Goal: Task Accomplishment & Management: Complete application form

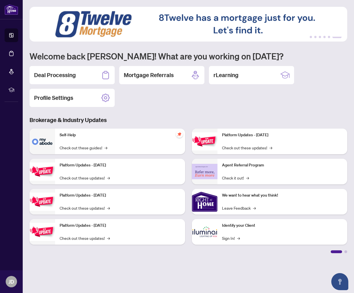
click at [92, 74] on div "Deal Processing" at bounding box center [72, 75] width 85 height 18
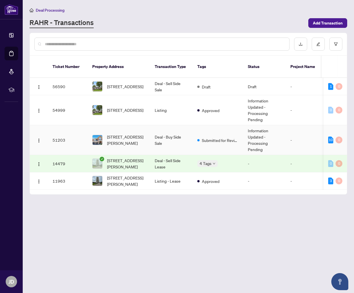
click at [227, 140] on td "Submitted for Review" at bounding box center [218, 140] width 51 height 30
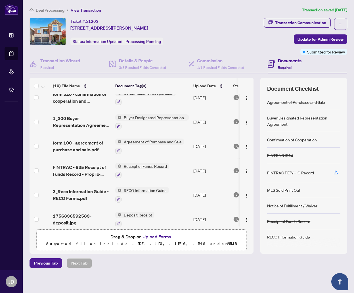
scroll to position [112, 0]
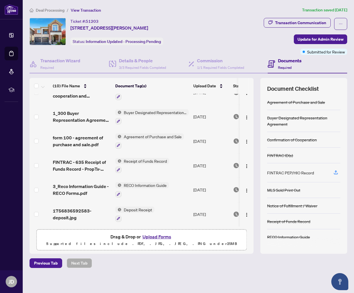
click at [307, 28] on span "Transaction Communication" at bounding box center [297, 24] width 67 height 12
click at [307, 23] on div "Transaction Communication" at bounding box center [300, 22] width 51 height 9
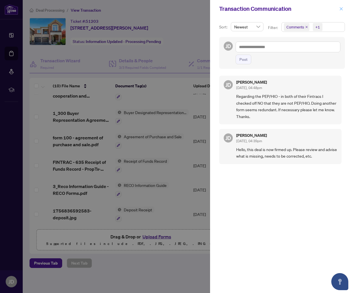
click at [345, 9] on button "button" at bounding box center [341, 8] width 7 height 7
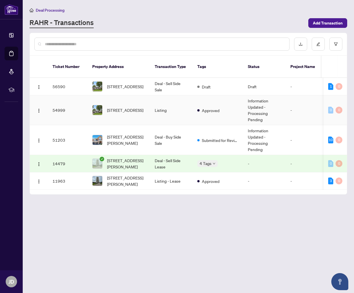
click at [168, 105] on td "Listing" at bounding box center [171, 110] width 43 height 30
click at [143, 86] on span "[STREET_ADDRESS]" at bounding box center [125, 86] width 36 height 6
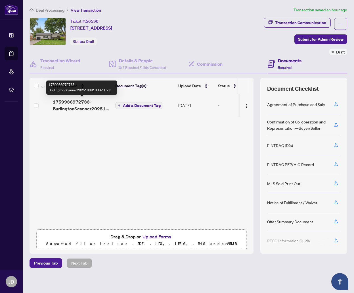
click at [94, 107] on span "1759936972733-BurlingtonScanner20251008103820.pdf" at bounding box center [82, 105] width 58 height 14
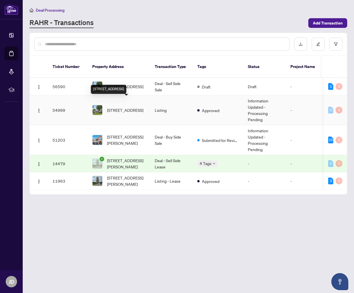
click at [134, 107] on span "[STREET_ADDRESS]" at bounding box center [125, 110] width 36 height 6
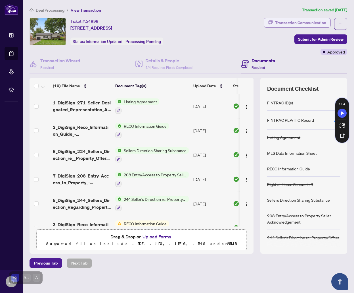
click at [290, 22] on div "Transaction Communication" at bounding box center [300, 22] width 51 height 9
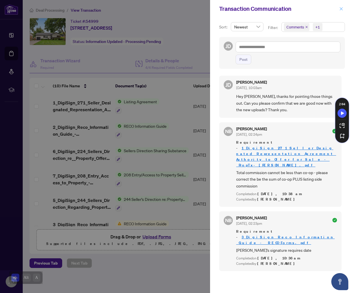
click at [343, 11] on icon "close" at bounding box center [341, 9] width 4 height 4
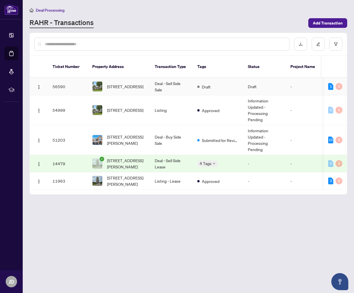
click at [165, 78] on td "Deal - Sell Side Sale" at bounding box center [171, 86] width 43 height 17
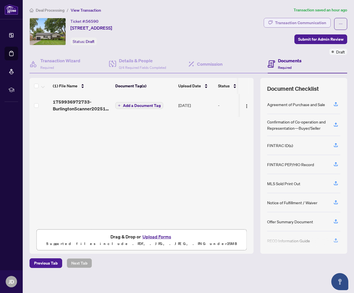
click at [298, 20] on div "Transaction Communication" at bounding box center [300, 22] width 51 height 9
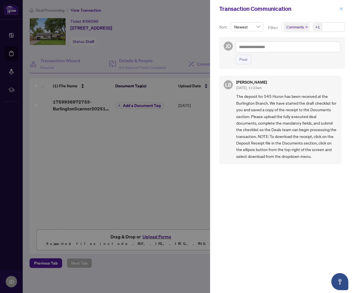
click at [341, 7] on icon "close" at bounding box center [341, 9] width 4 height 4
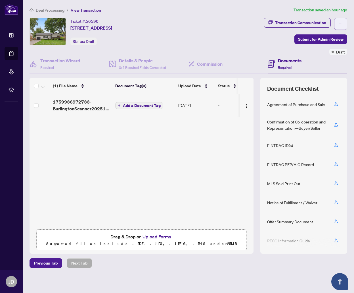
click at [339, 26] on span "button" at bounding box center [341, 23] width 4 height 9
click at [292, 62] on h4 "Documents" at bounding box center [290, 60] width 24 height 7
click at [340, 22] on icon "ellipsis" at bounding box center [341, 24] width 4 height 4
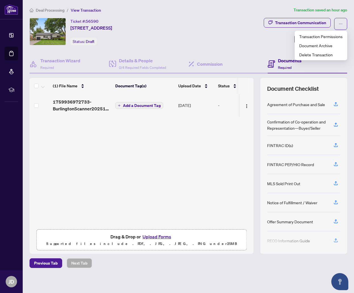
drag, startPoint x: 330, startPoint y: 48, endPoint x: 212, endPoint y: 36, distance: 118.5
click at [212, 36] on body "Dashboard Deal Processing Mortgage Referrals rLearning [PERSON_NAME] [PERSON_NA…" at bounding box center [177, 146] width 354 height 293
click at [187, 41] on div "Ticket #: 56590 [STREET_ADDRESS] Status: Draft" at bounding box center [108, 31] width 157 height 27
click at [245, 106] on img "button" at bounding box center [247, 106] width 5 height 5
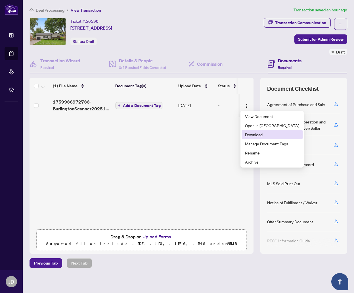
click at [265, 135] on span "Download" at bounding box center [272, 134] width 54 height 6
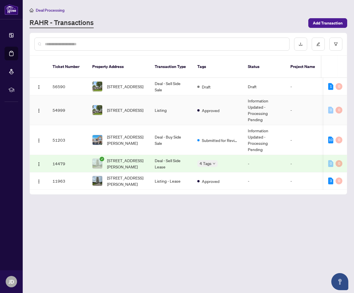
click at [166, 105] on td "Listing" at bounding box center [171, 110] width 43 height 30
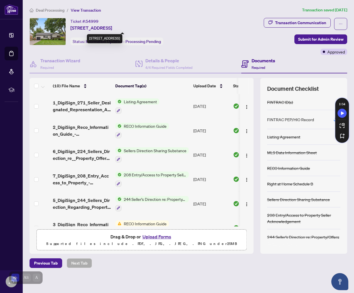
click at [108, 26] on span "[STREET_ADDRESS]" at bounding box center [91, 27] width 42 height 7
click at [112, 22] on div "Ticket #: 54999 [STREET_ADDRESS]" at bounding box center [91, 24] width 42 height 13
click at [319, 39] on span "Submit for Admin Review" at bounding box center [320, 39] width 45 height 9
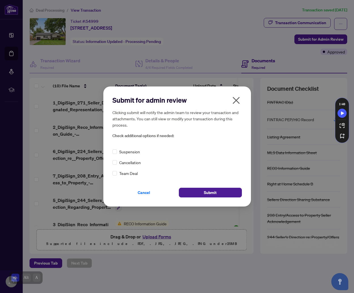
click at [229, 101] on h2 "Submit for admin review" at bounding box center [177, 99] width 130 height 9
click at [237, 101] on icon "close" at bounding box center [236, 100] width 7 height 7
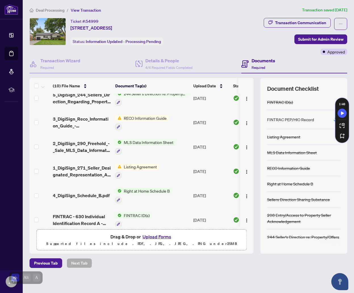
scroll to position [112, 0]
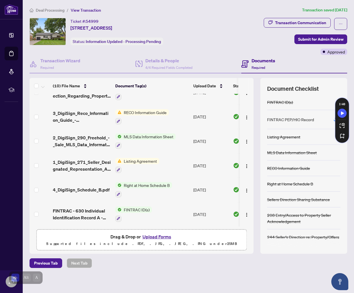
click at [165, 237] on button "Upload Forms" at bounding box center [157, 236] width 32 height 7
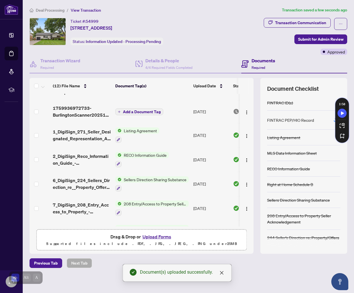
scroll to position [0, 0]
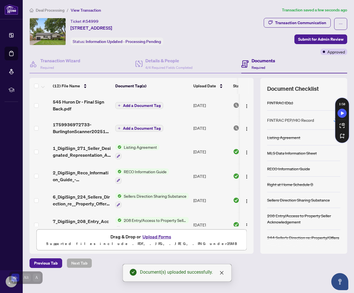
click at [146, 129] on span "Add a Document Tag" at bounding box center [142, 128] width 38 height 4
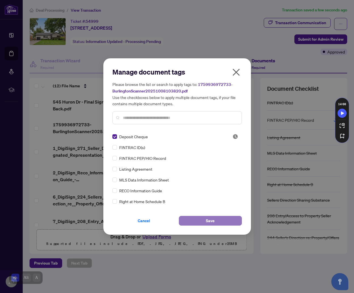
click at [203, 221] on button "Save" at bounding box center [210, 221] width 63 height 10
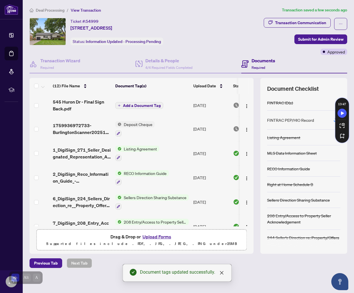
click at [141, 105] on span "Add a Document Tag" at bounding box center [142, 105] width 38 height 4
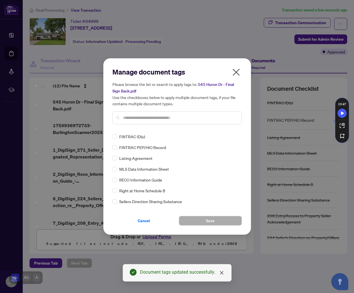
click at [154, 120] on input "text" at bounding box center [180, 117] width 114 height 6
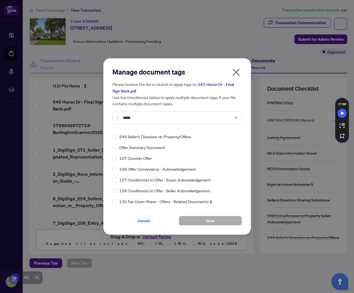
click at [179, 117] on input "*****" at bounding box center [178, 117] width 110 height 6
type input "*"
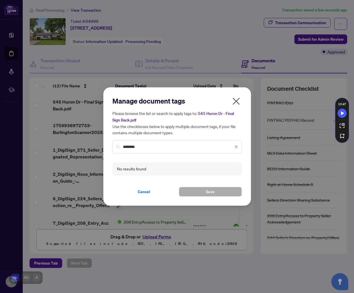
type input "********"
click at [237, 146] on icon "close" at bounding box center [236, 147] width 4 height 4
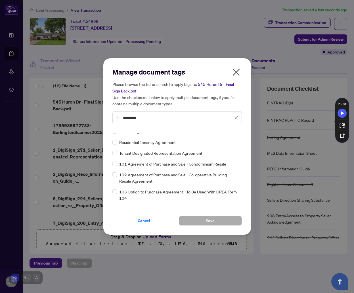
scroll to position [199, 0]
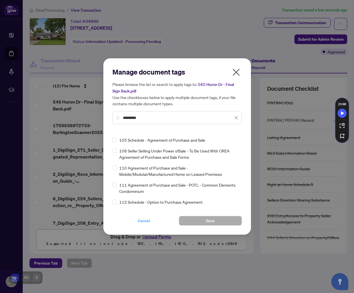
type input "*********"
click at [150, 220] on span "Cancel" at bounding box center [144, 220] width 12 height 9
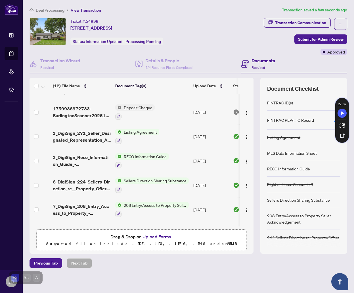
scroll to position [0, 0]
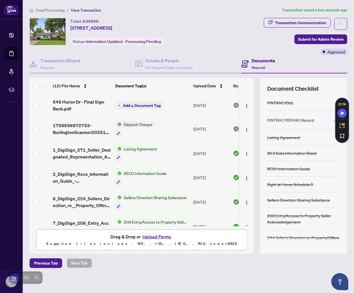
click at [155, 106] on span "Add a Document Tag" at bounding box center [142, 105] width 38 height 4
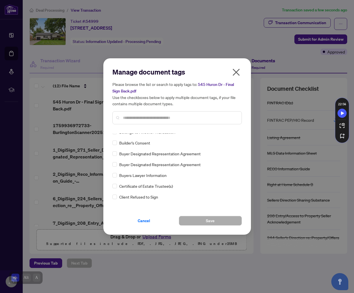
scroll to position [2, 0]
click at [171, 118] on input "text" at bounding box center [180, 117] width 114 height 6
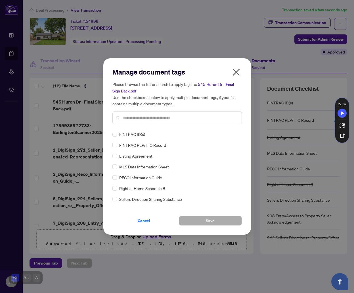
scroll to position [0, 0]
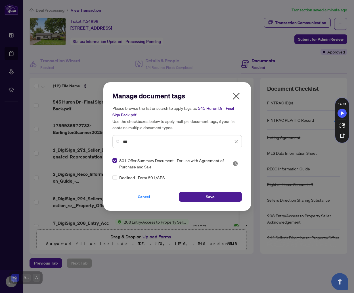
click at [166, 134] on div "Please browse the list or search to apply tags to: 545 Huron Dr - Final Sign Ba…" at bounding box center [177, 126] width 130 height 43
click at [161, 143] on input "***" at bounding box center [178, 141] width 110 height 6
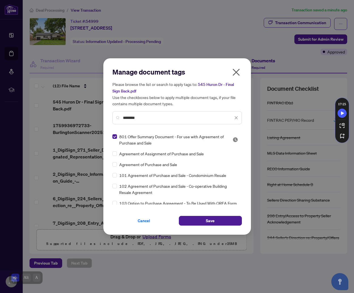
click at [166, 163] on span "Agreement of Purchase and Sale" at bounding box center [148, 164] width 58 height 6
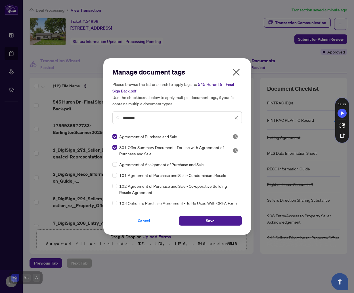
click at [174, 113] on div "********" at bounding box center [177, 117] width 130 height 13
click at [186, 117] on input "********" at bounding box center [178, 117] width 110 height 6
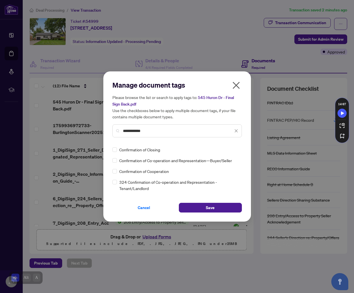
type input "**********"
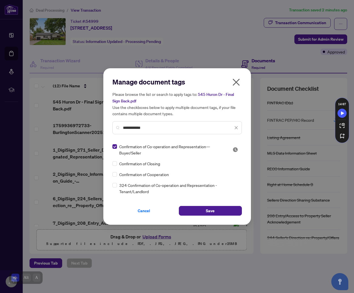
click at [237, 128] on icon "close" at bounding box center [236, 128] width 4 height 4
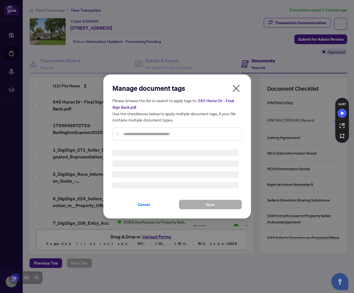
click at [178, 129] on div at bounding box center [177, 133] width 130 height 13
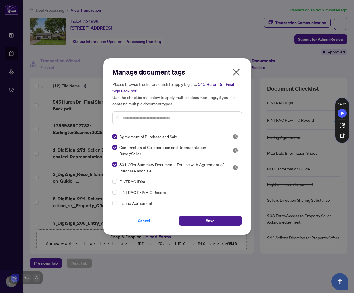
click at [190, 119] on input "text" at bounding box center [180, 117] width 114 height 6
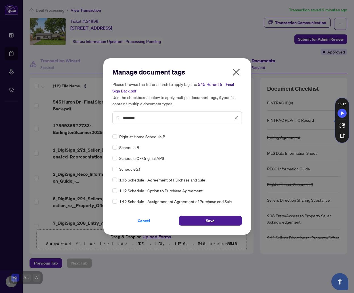
type input "********"
click at [237, 119] on icon "close" at bounding box center [236, 118] width 4 height 4
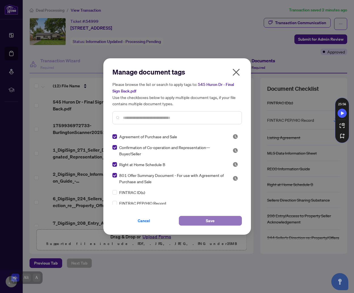
click at [214, 222] on span "Save" at bounding box center [210, 220] width 9 height 9
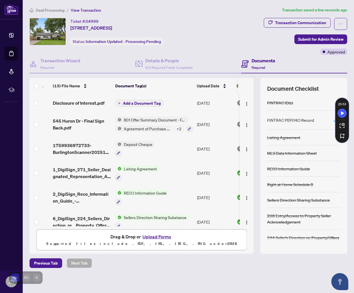
click at [146, 103] on span "Add a Document Tag" at bounding box center [142, 103] width 38 height 4
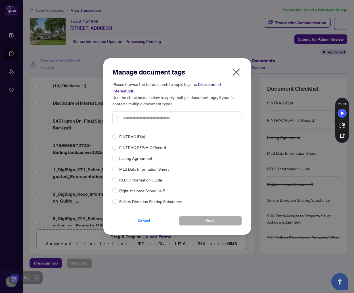
click at [142, 120] on div at bounding box center [177, 117] width 130 height 13
click at [174, 115] on input "text" at bounding box center [180, 117] width 114 height 6
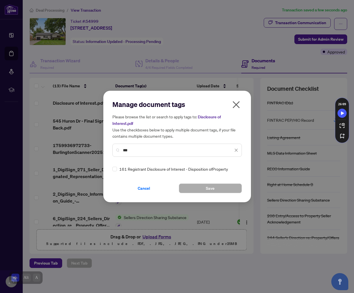
type input "***"
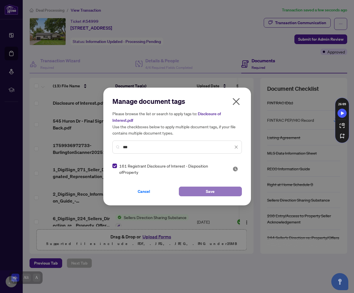
click at [209, 187] on span "Save" at bounding box center [210, 191] width 9 height 9
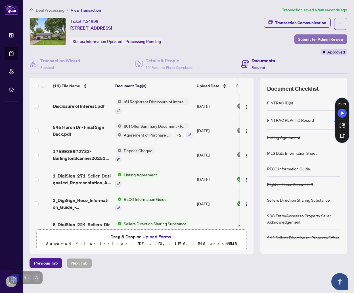
click at [311, 39] on span "Submit for Admin Review" at bounding box center [320, 39] width 45 height 9
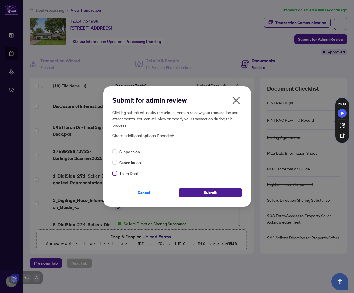
click at [116, 175] on label at bounding box center [114, 173] width 5 height 6
click at [202, 192] on button "Submit" at bounding box center [210, 192] width 63 height 10
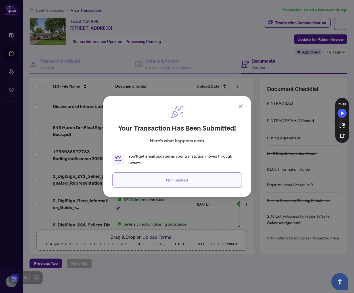
click at [183, 174] on button "I'm Finished" at bounding box center [177, 179] width 130 height 15
